Goal: Task Accomplishment & Management: Use online tool/utility

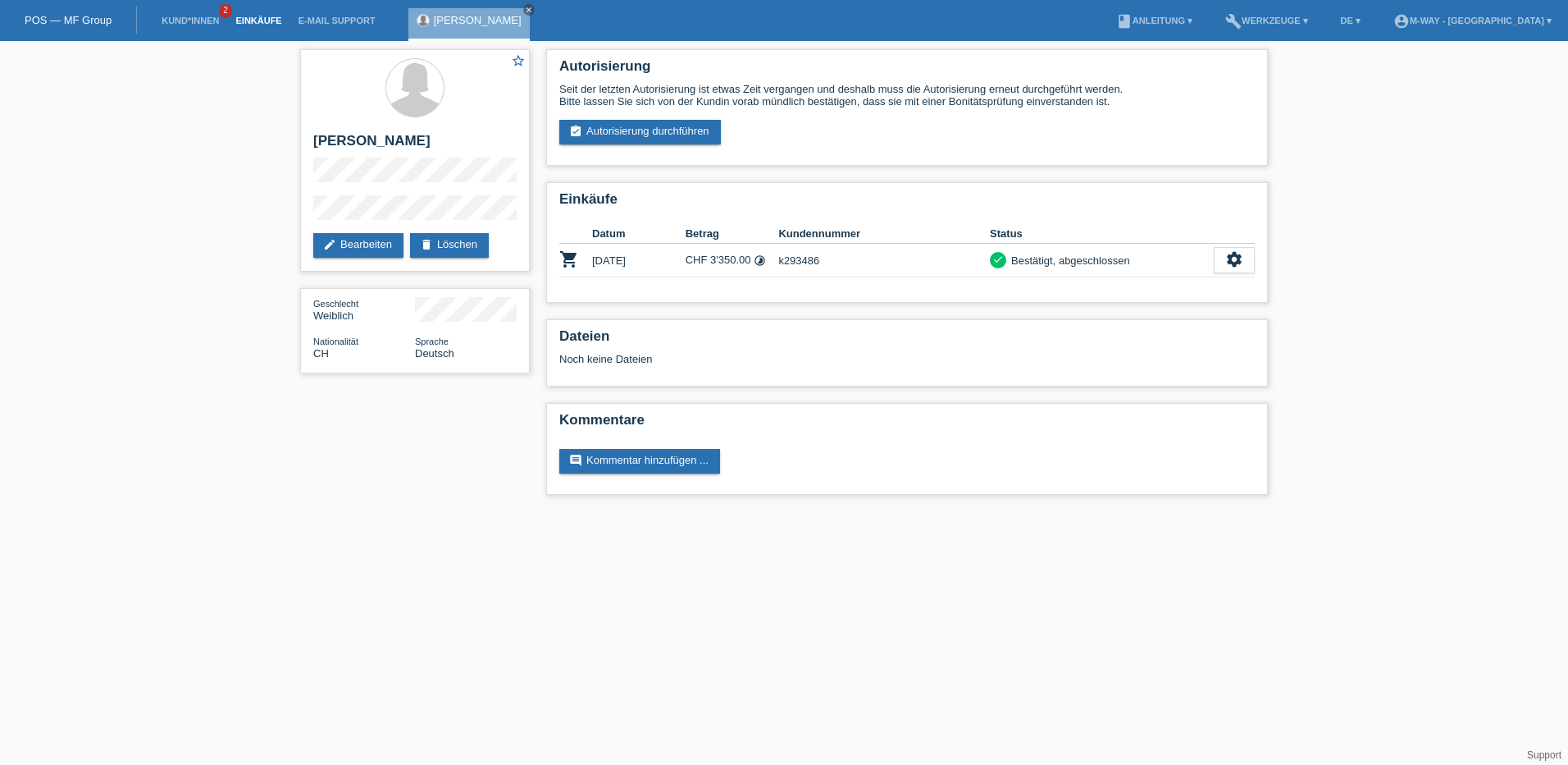
click at [238, 22] on link "Einkäufe" at bounding box center [258, 20] width 62 height 10
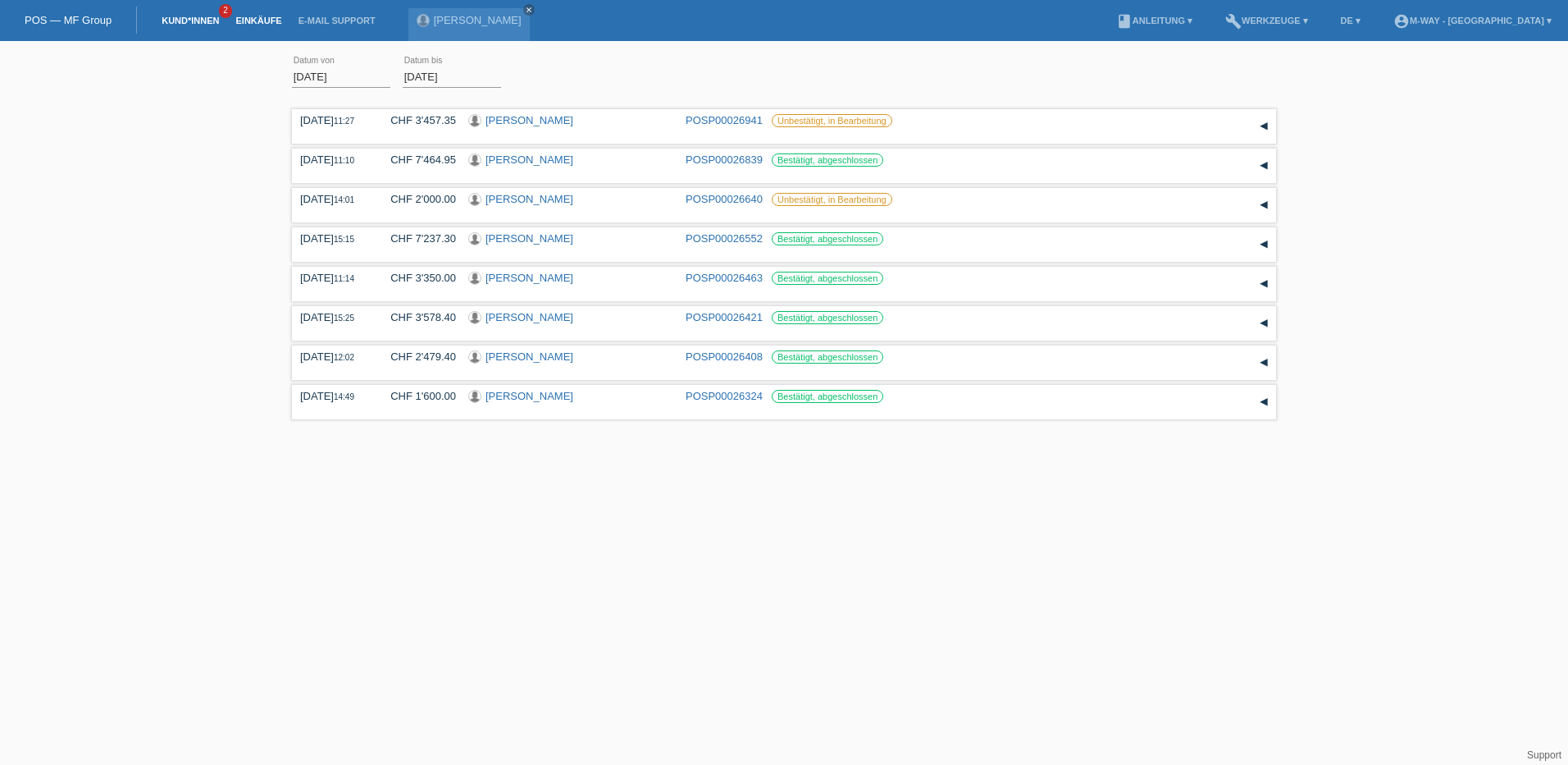
click at [208, 19] on link "Kund*innen" at bounding box center [190, 20] width 74 height 10
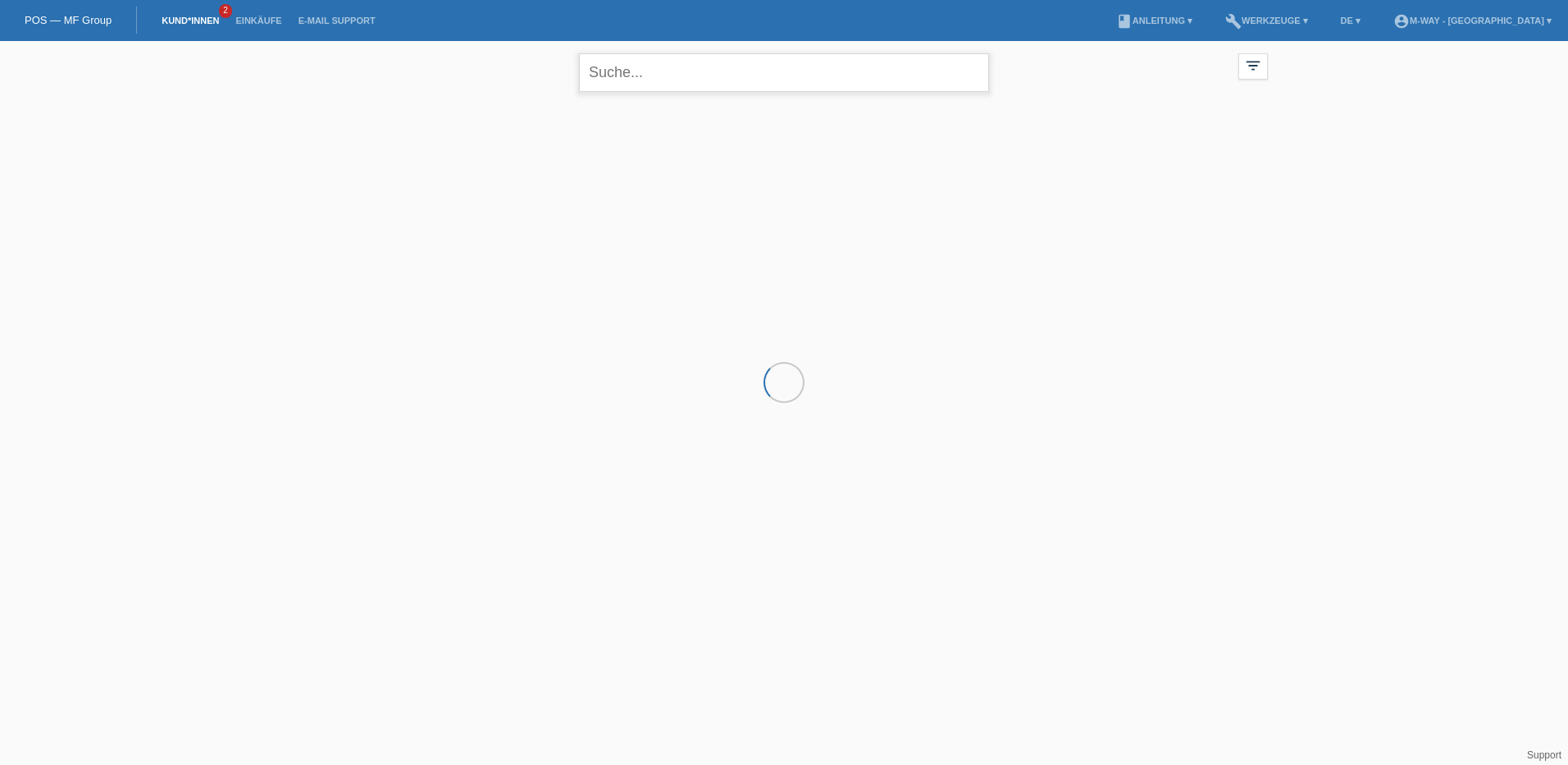
click at [640, 80] on input "text" at bounding box center [784, 73] width 410 height 39
type input "n"
type input "ramovic"
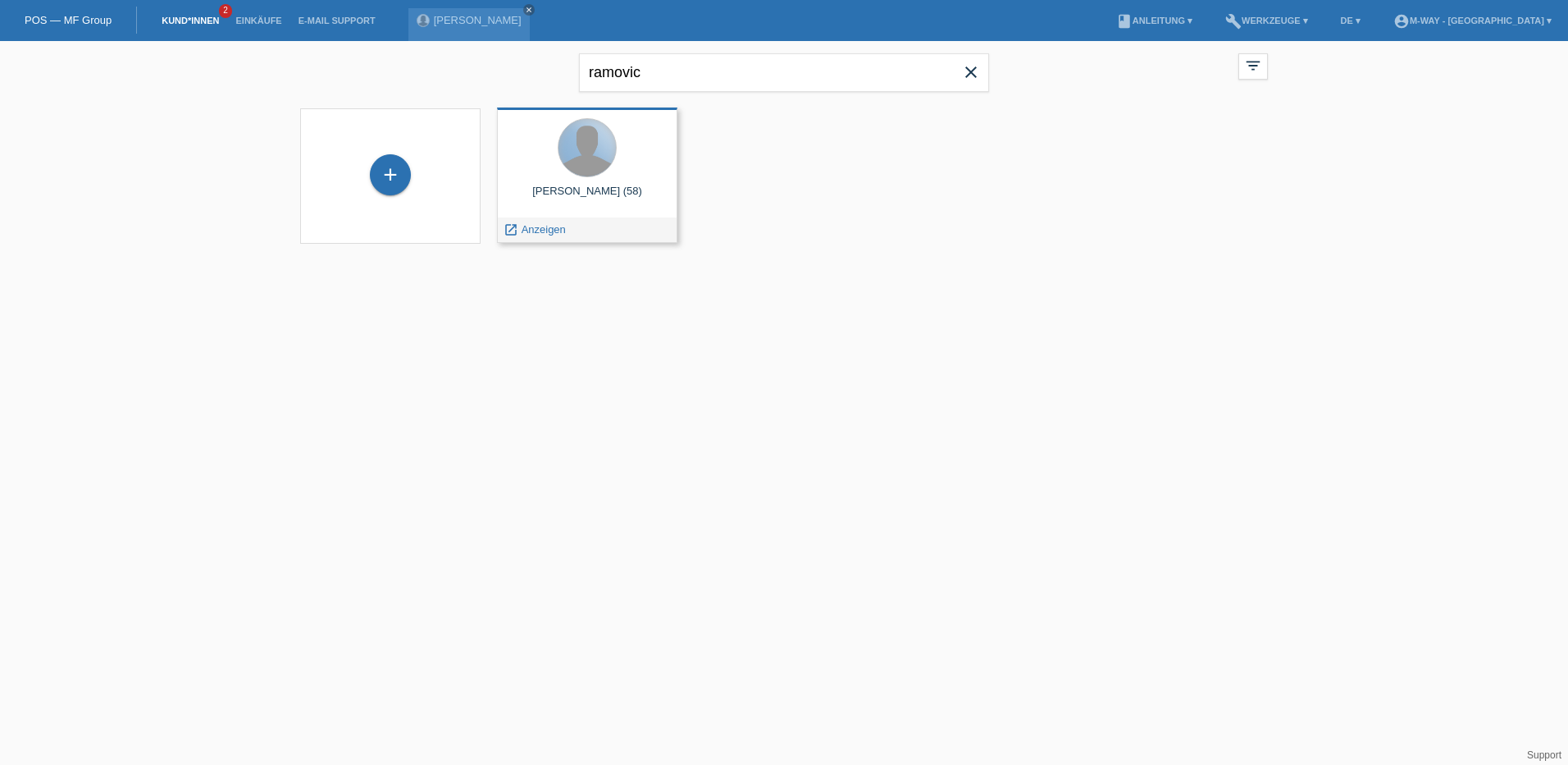
click at [588, 161] on div at bounding box center [587, 148] width 57 height 57
click at [538, 231] on span "Anzeigen" at bounding box center [544, 229] width 44 height 12
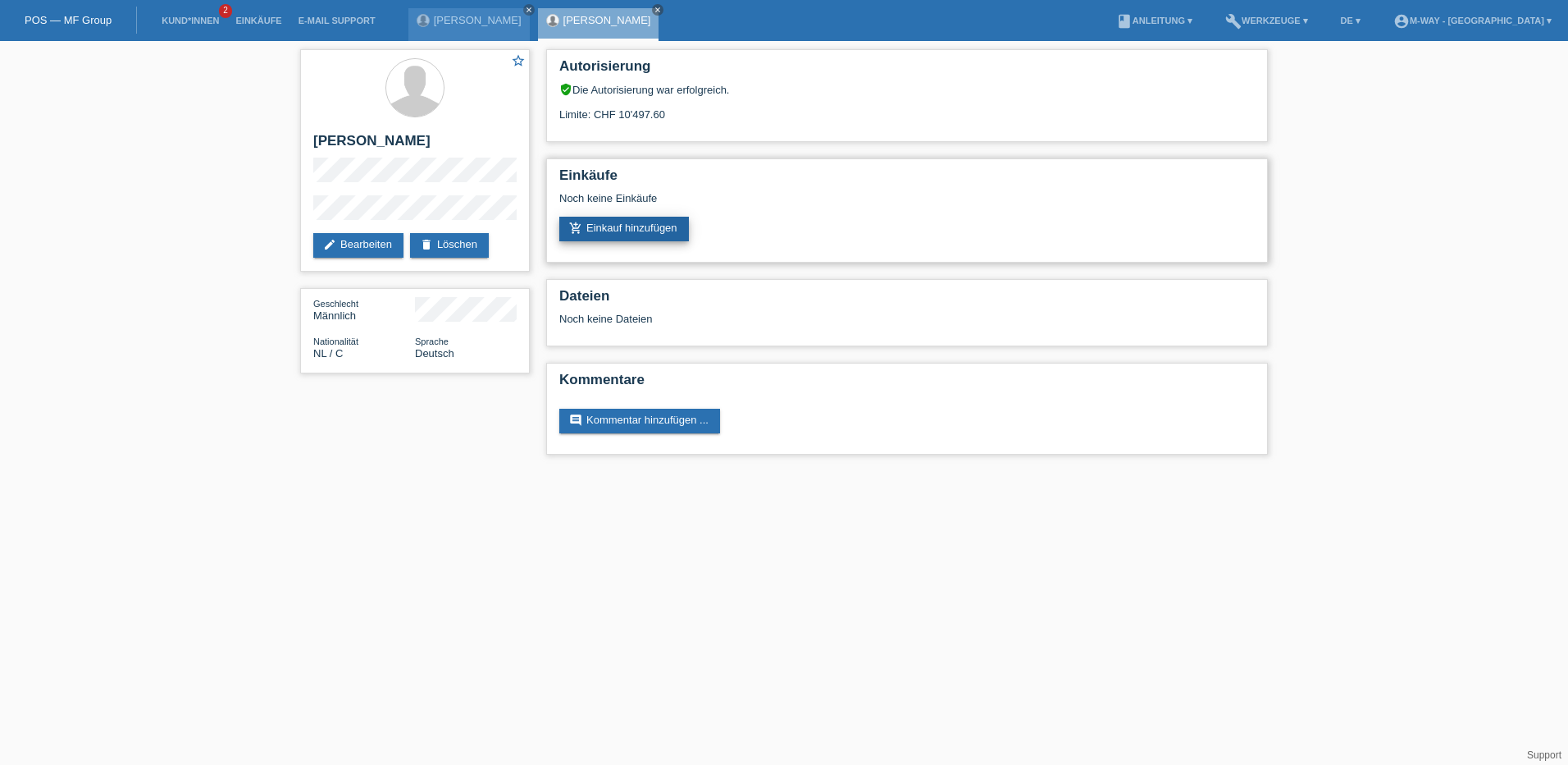
click at [616, 233] on link "add_shopping_cart Einkauf hinzufügen" at bounding box center [624, 228] width 129 height 25
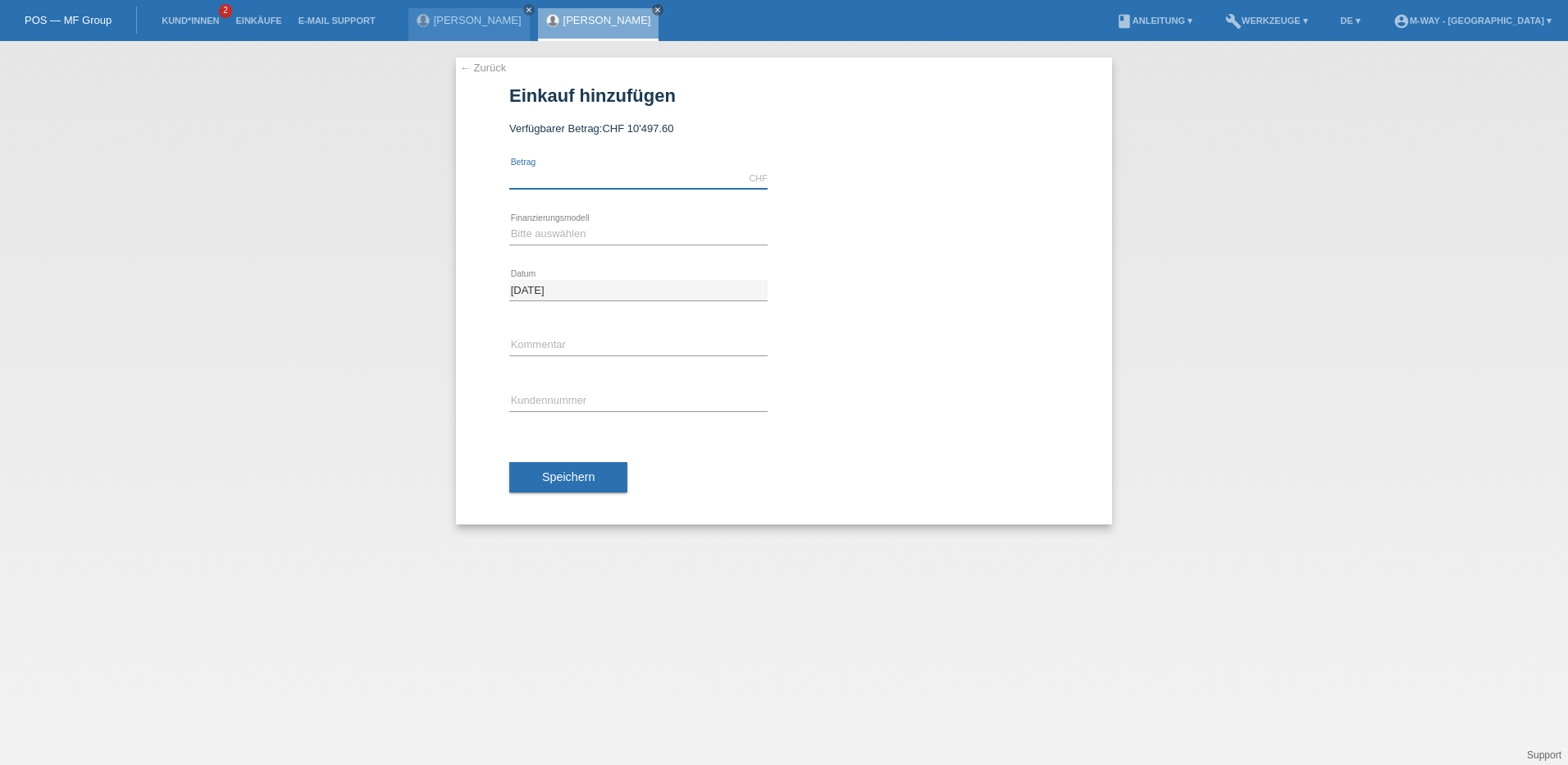
click at [551, 175] on input "text" at bounding box center [638, 178] width 259 height 20
type input "2750.00"
click at [544, 231] on select "Bitte auswählen Fixe Raten Kauf auf Rechnung mit Teilzahlungsoption" at bounding box center [638, 233] width 259 height 19
select select "77"
click at [509, 224] on select "Bitte auswählen Fixe Raten Kauf auf Rechnung mit Teilzahlungsoption" at bounding box center [638, 233] width 259 height 19
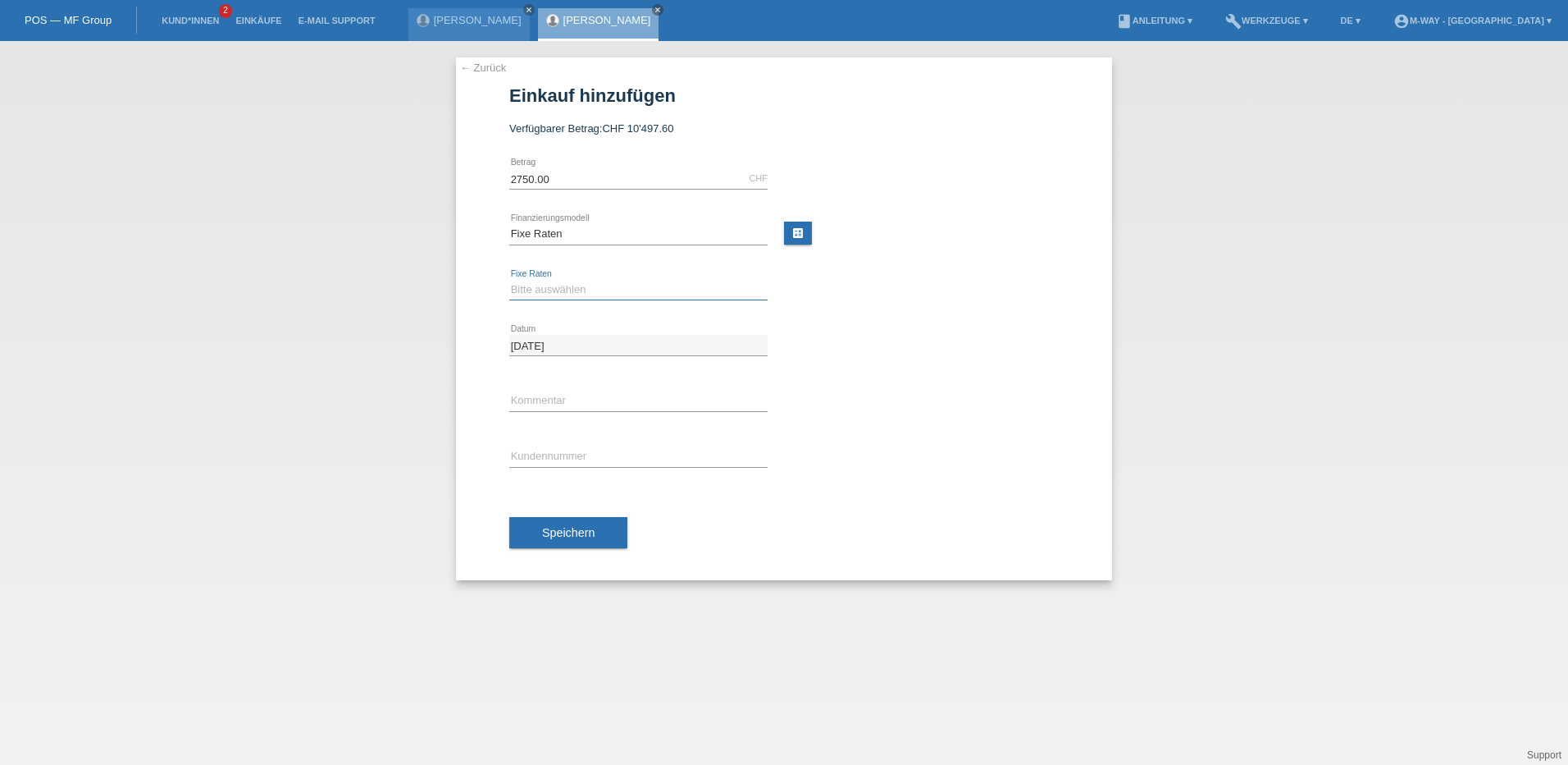
click at [557, 284] on select "Bitte auswählen 4 Raten 5 Raten 6 Raten 7 Raten 8 Raten 9 Raten 10 Raten 11 Rat…" at bounding box center [638, 289] width 259 height 19
select select "202"
click at [509, 280] on select "Bitte auswählen 4 Raten 5 Raten 6 Raten 7 Raten 8 Raten 9 Raten 10 Raten 11 Rat…" at bounding box center [638, 289] width 259 height 19
click at [534, 457] on input "text" at bounding box center [638, 456] width 259 height 20
type input "K293503"
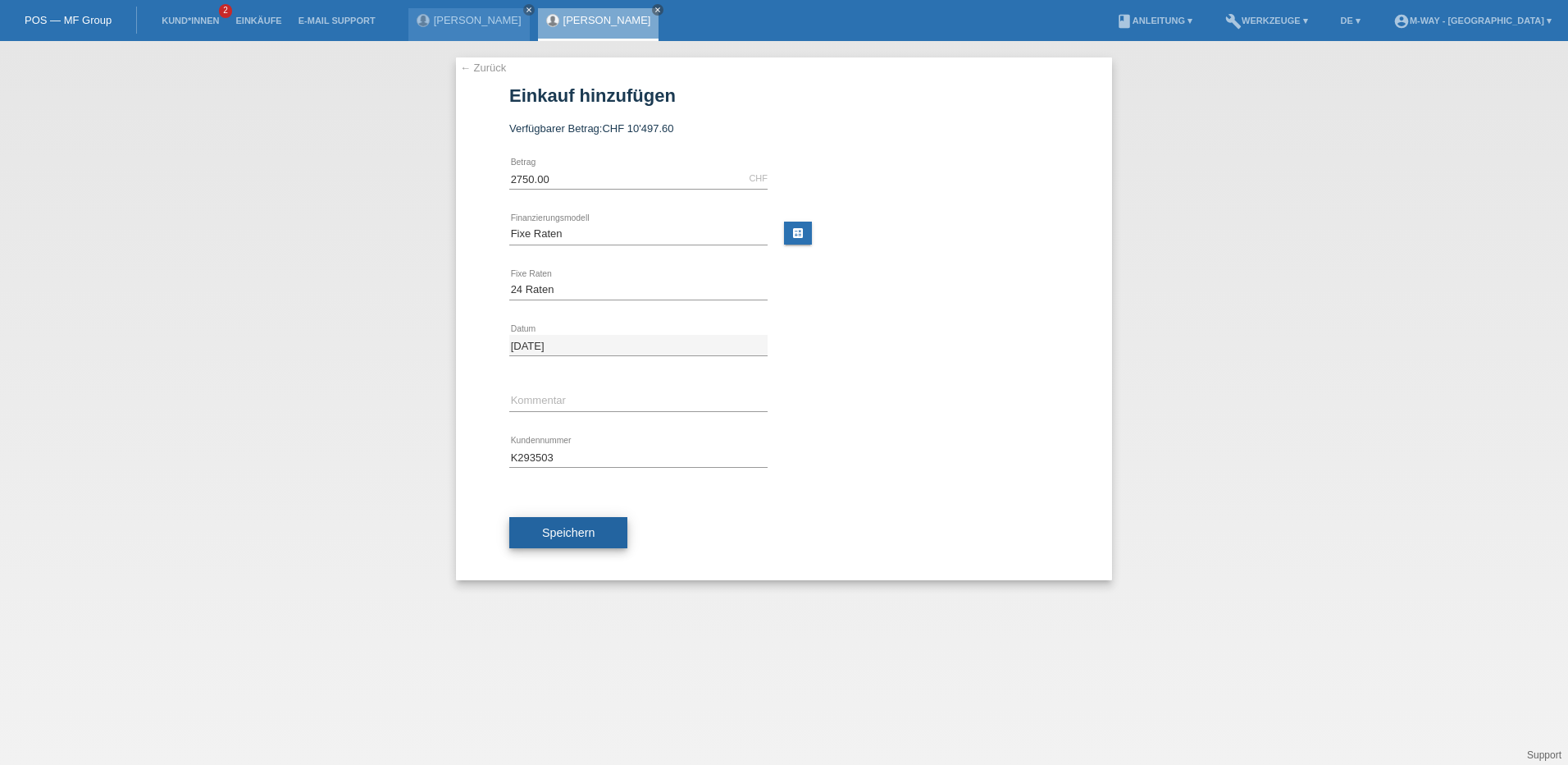
click at [574, 533] on span "Speichern" at bounding box center [568, 532] width 53 height 13
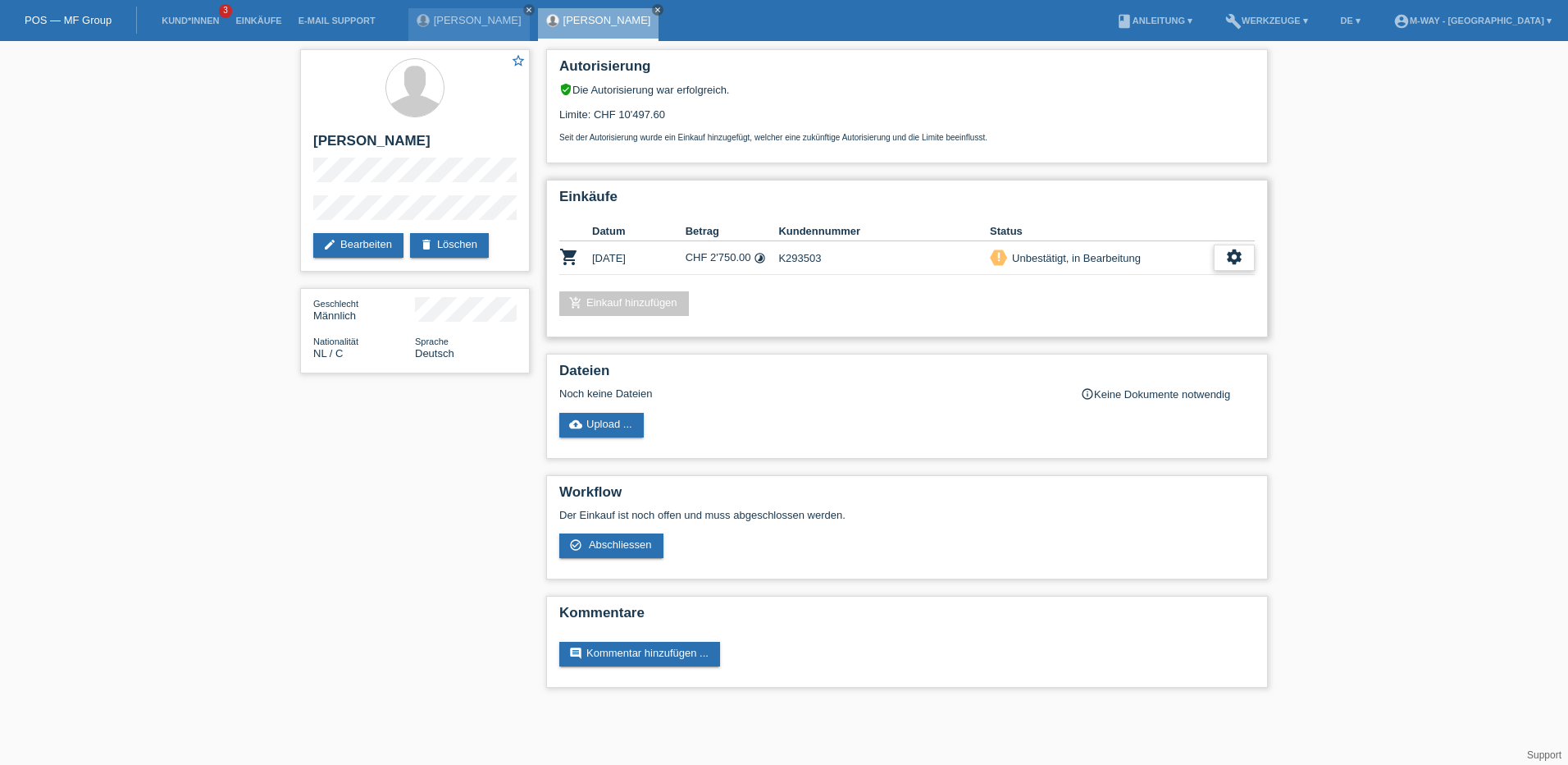
click at [1224, 257] on div "settings" at bounding box center [1234, 258] width 41 height 26
click at [1150, 333] on div "check_circle_outline Abschliessen" at bounding box center [1150, 333] width 208 height 25
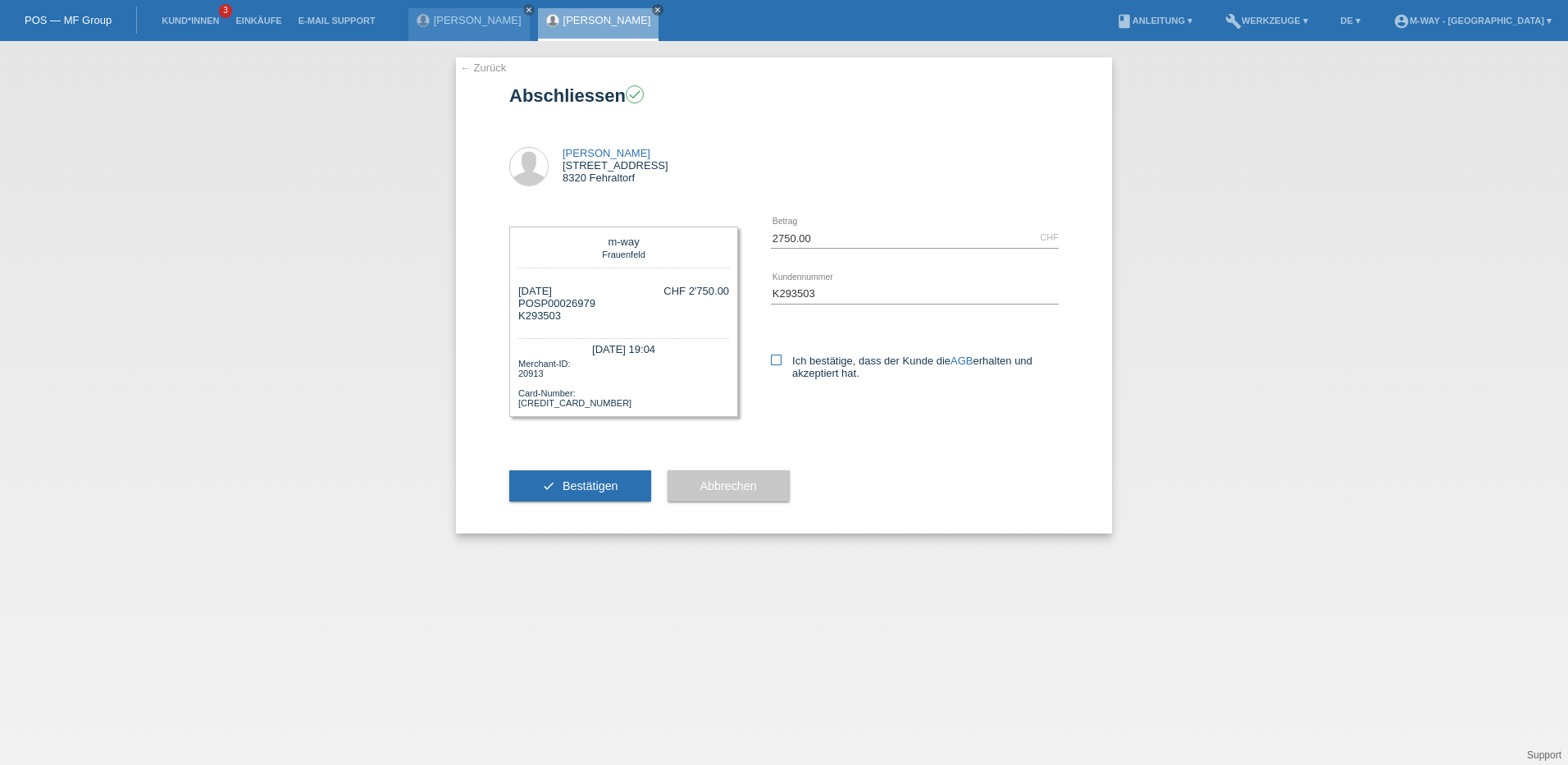
click at [783, 358] on label "Ich bestätige, dass der Kunde die AGB erhalten und akzeptiert hat." at bounding box center [915, 367] width 288 height 25
click at [781, 358] on input "Ich bestätige, dass der Kunde die AGB erhalten und akzeptiert hat." at bounding box center [777, 360] width 11 height 11
checkbox input "true"
click at [582, 482] on span "Bestätigen" at bounding box center [590, 486] width 55 height 13
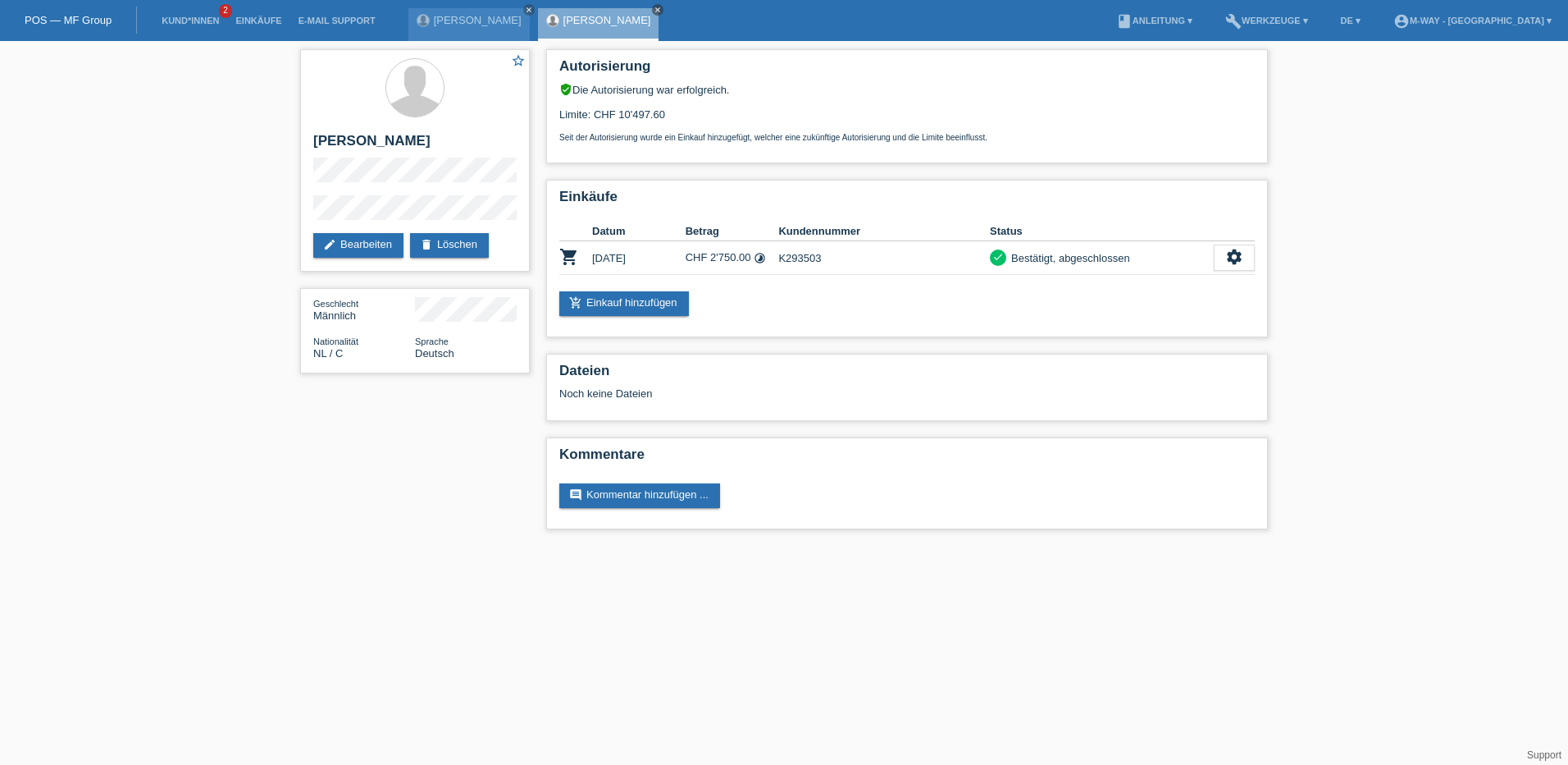
click at [652, 5] on link "close" at bounding box center [657, 9] width 11 height 11
click at [486, 18] on link "[PERSON_NAME]" at bounding box center [477, 19] width 88 height 12
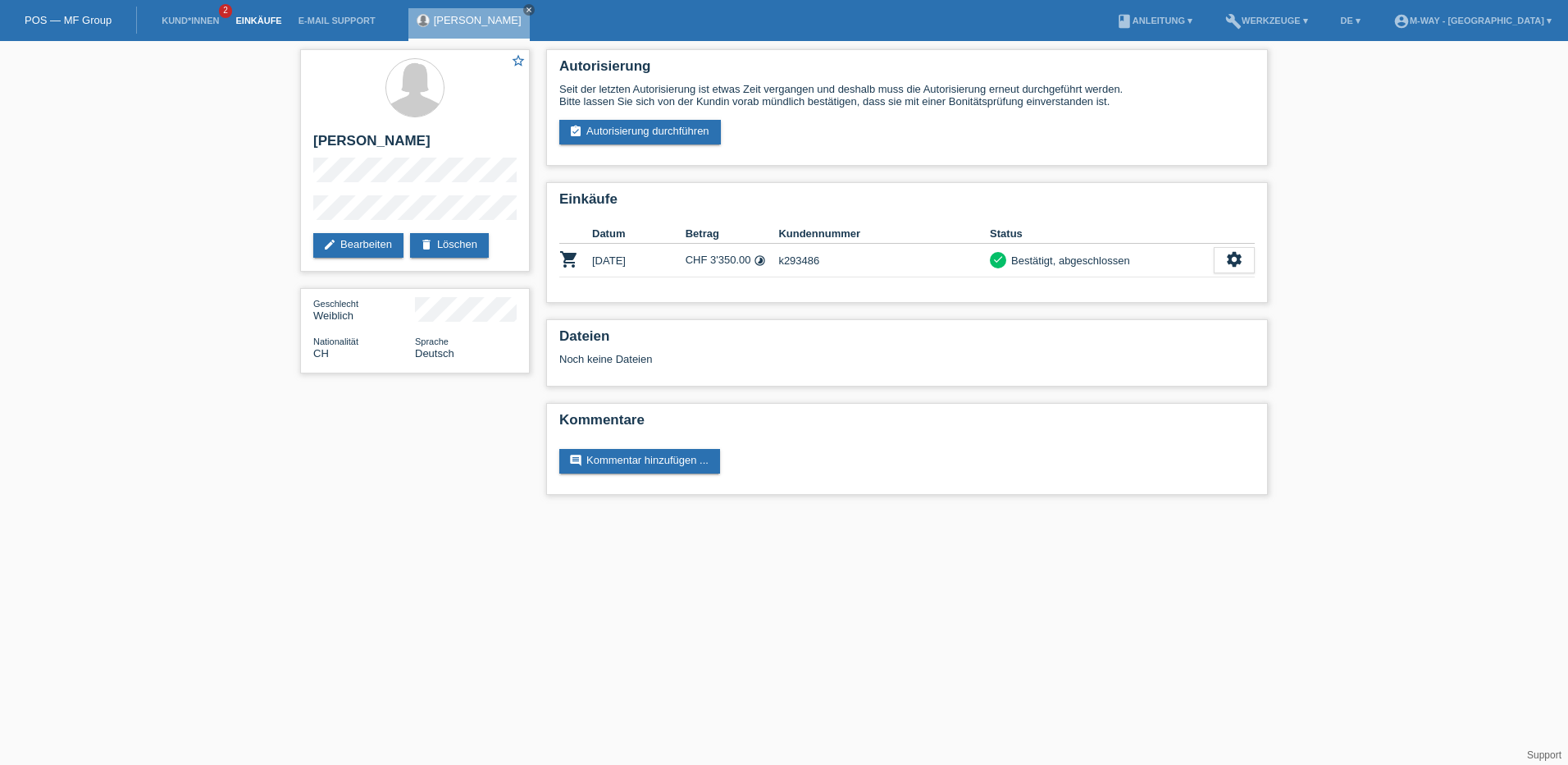
click at [248, 22] on link "Einkäufe" at bounding box center [258, 20] width 62 height 10
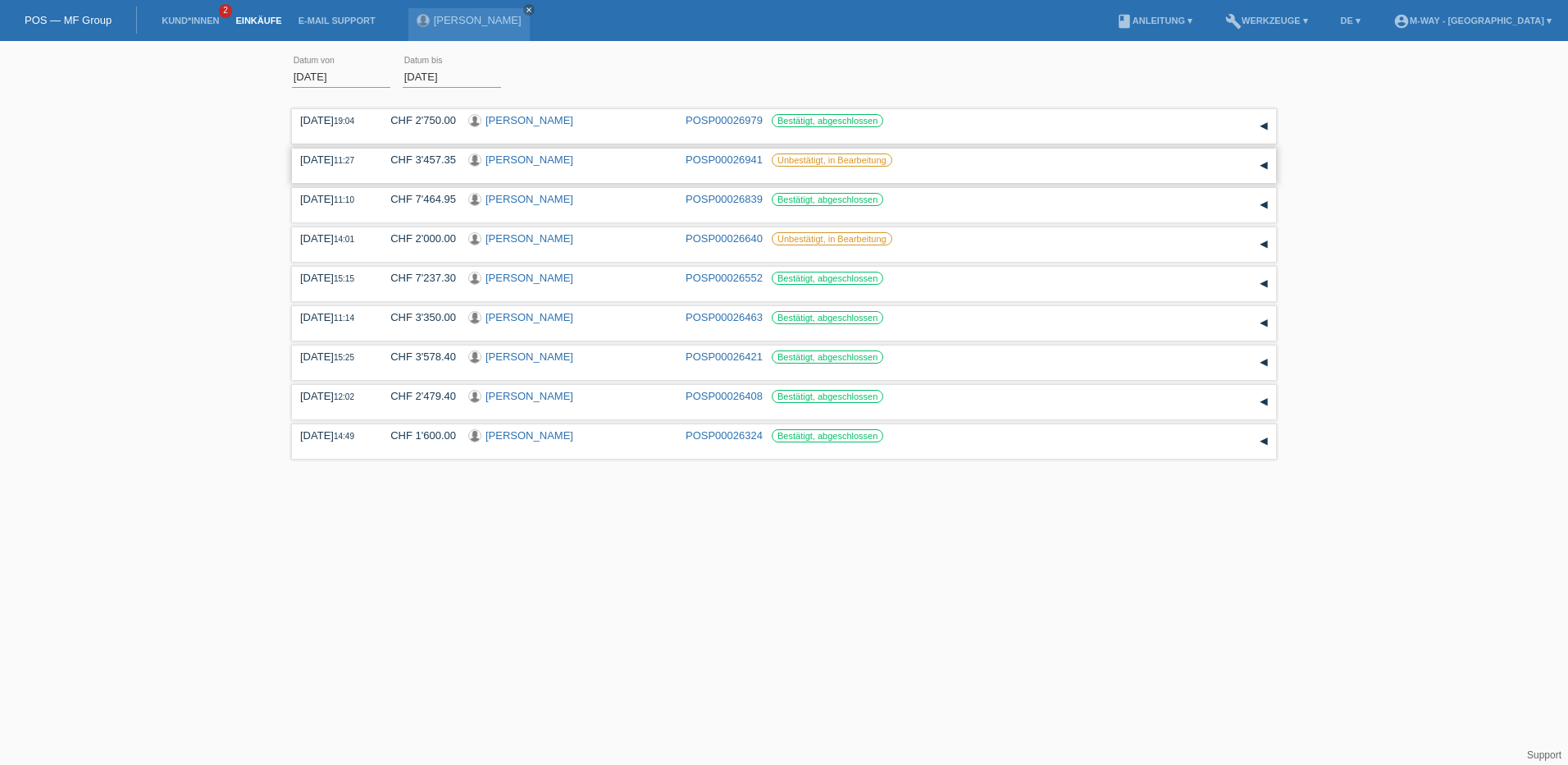
click at [561, 160] on link "Fabienne Schildknecht" at bounding box center [529, 159] width 88 height 12
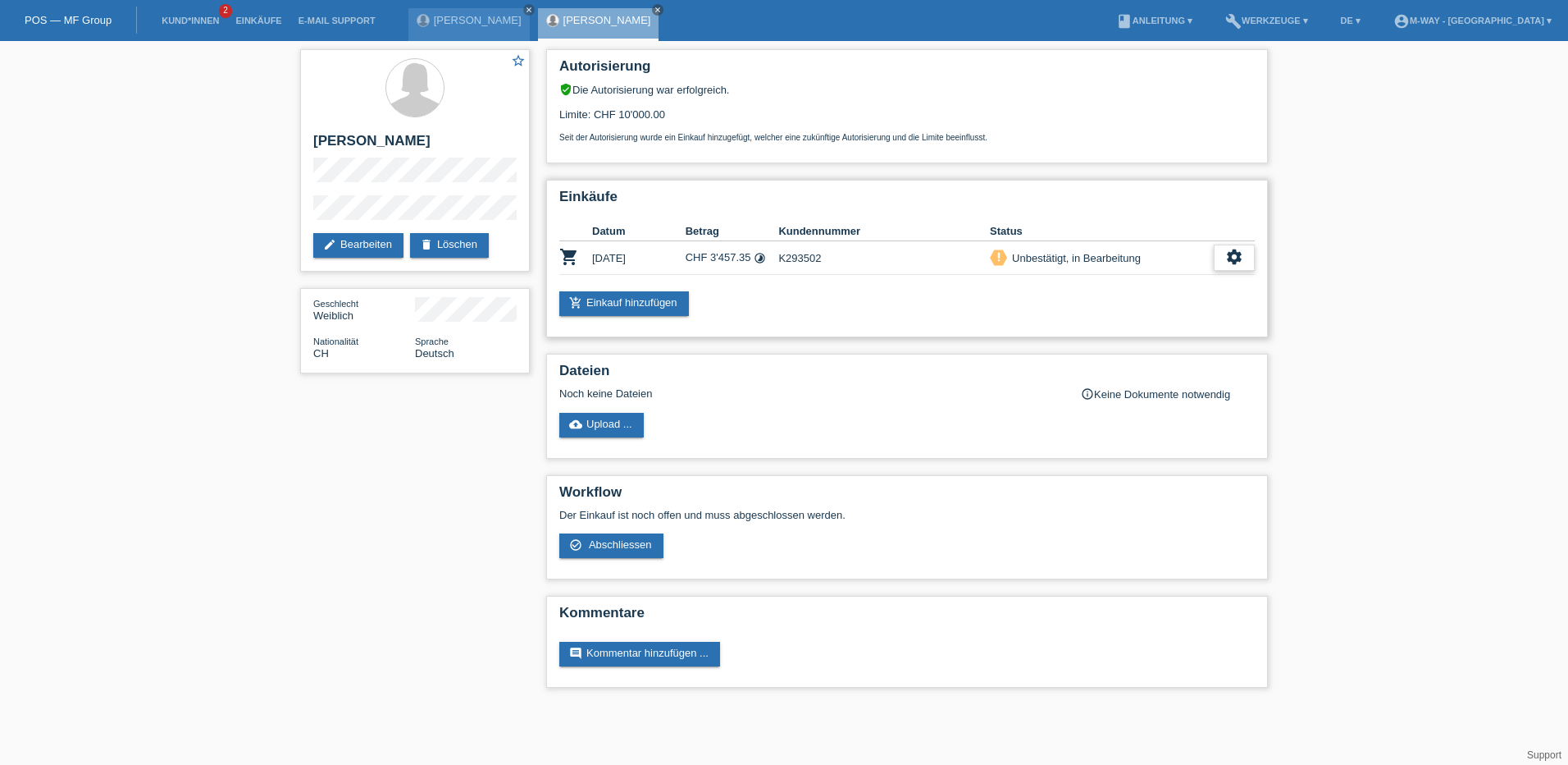
click at [1237, 259] on icon "settings" at bounding box center [1235, 257] width 18 height 18
click at [1119, 337] on span "Abschliessen" at bounding box center [1102, 332] width 68 height 19
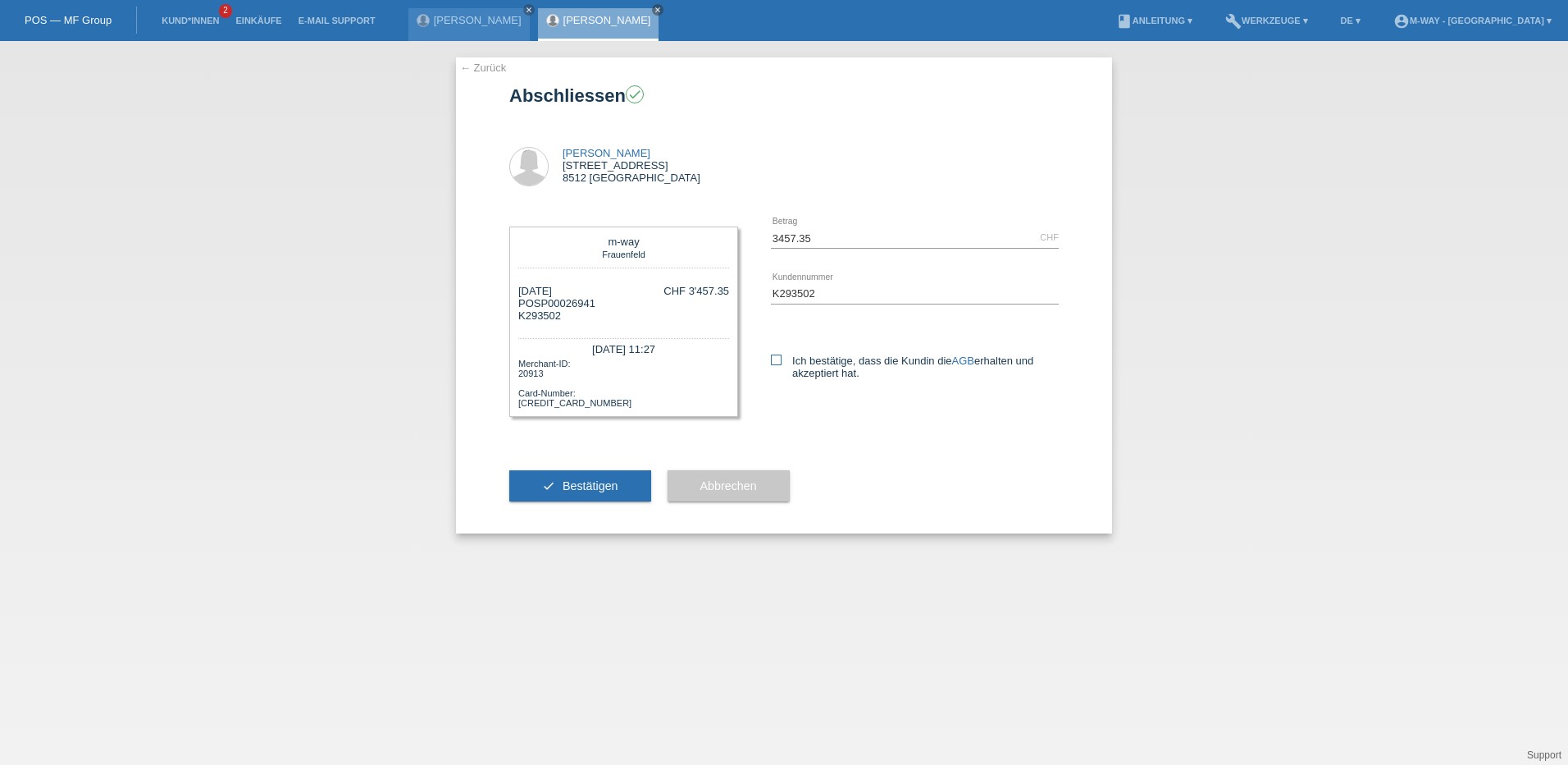
click at [776, 362] on icon at bounding box center [777, 360] width 11 height 11
click at [776, 362] on input "Ich bestätige, dass die Kundin die AGB erhalten und akzeptiert hat." at bounding box center [777, 360] width 11 height 11
checkbox input "true"
click at [601, 477] on button "check Bestätigen" at bounding box center [580, 486] width 142 height 31
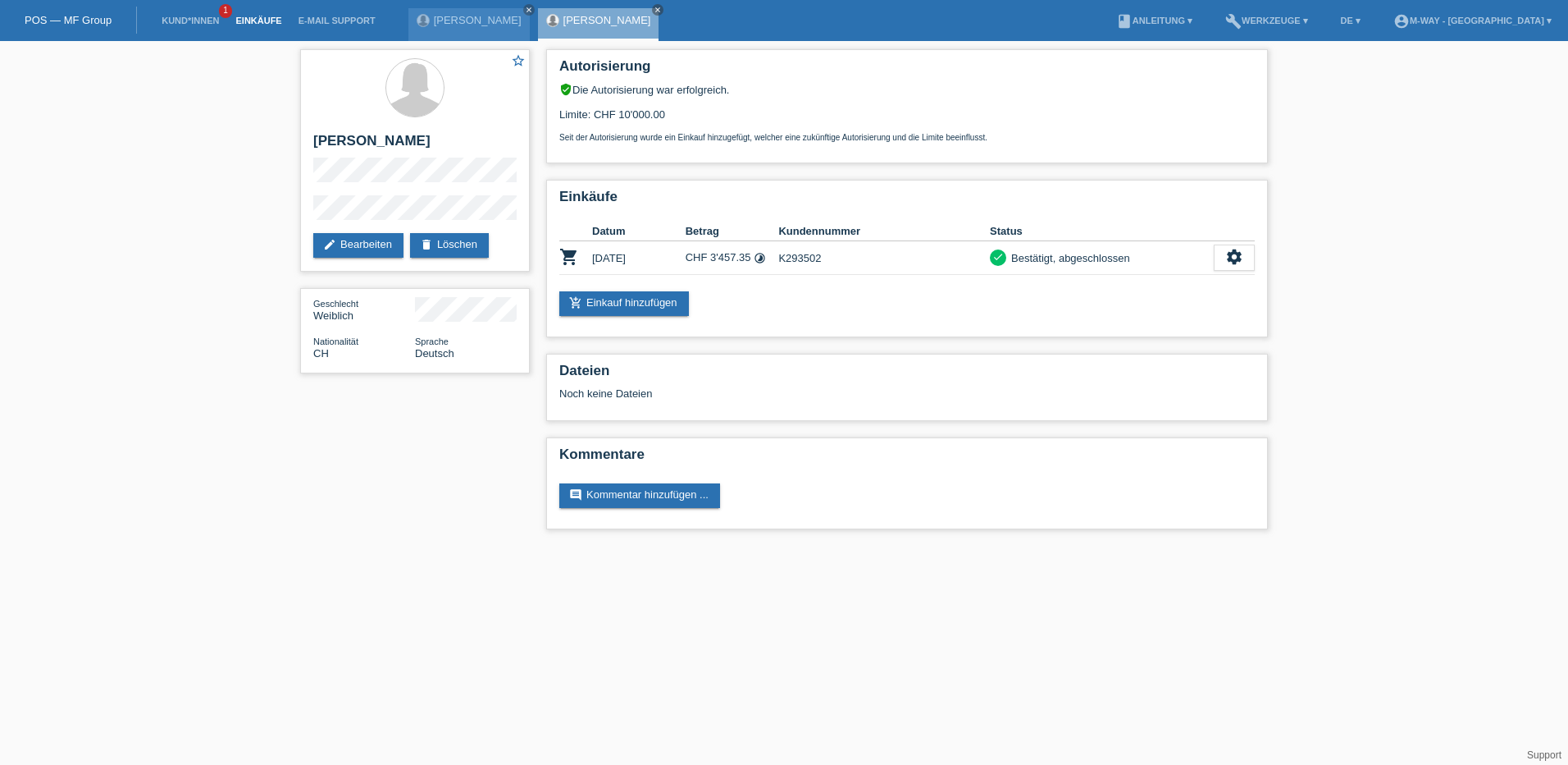
click at [274, 20] on link "Einkäufe" at bounding box center [258, 20] width 62 height 10
